Goal: Task Accomplishment & Management: Manage account settings

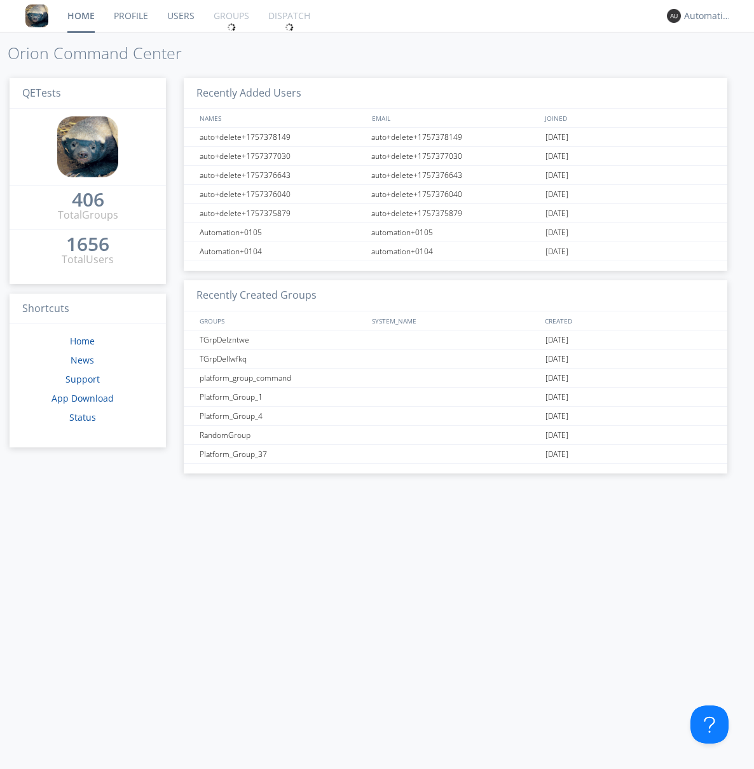
click at [230, 16] on link "Groups" at bounding box center [231, 16] width 55 height 32
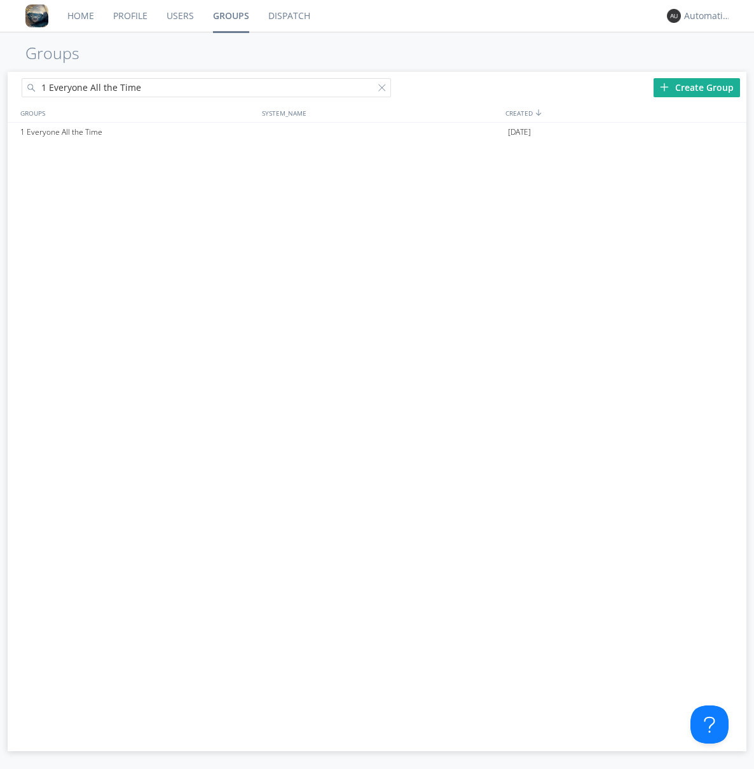
type input "1 Everyone All the Time"
click at [138, 132] on div "1 Everyone All the Time" at bounding box center [138, 132] width 242 height 19
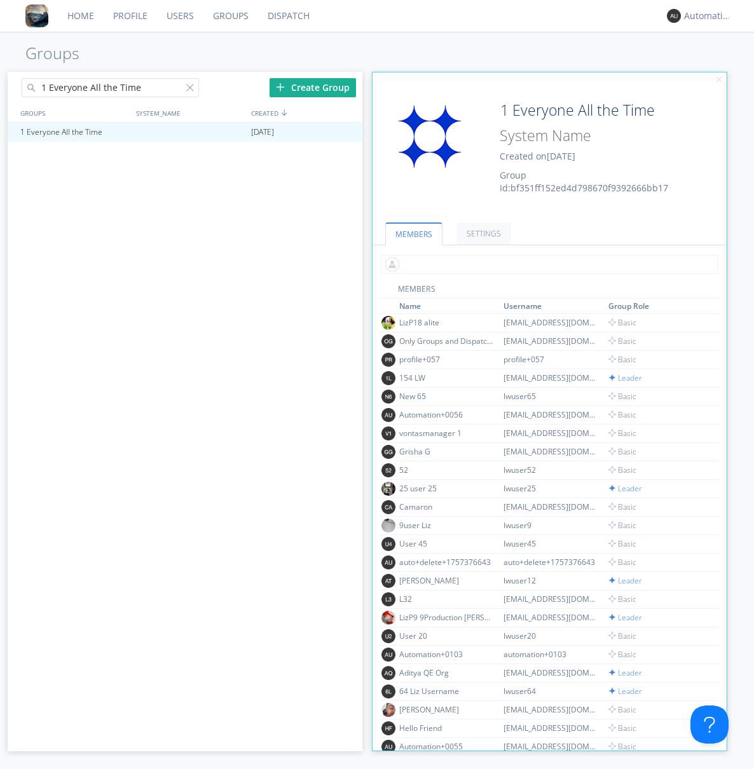
click at [547, 264] on input "text" at bounding box center [549, 264] width 337 height 19
type input "automation+0102"
